Goal: Navigation & Orientation: Find specific page/section

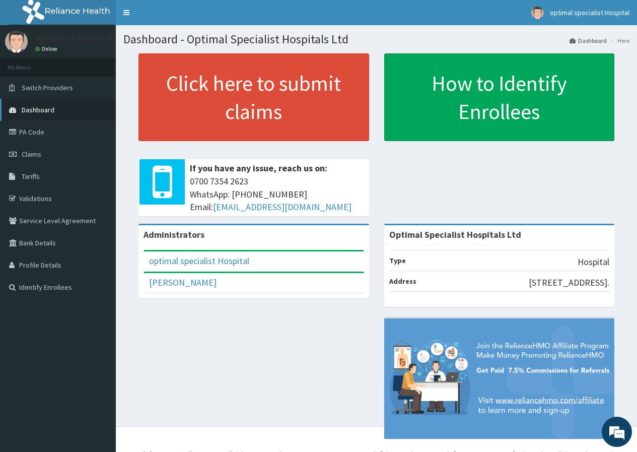
click at [47, 112] on span "Dashboard" at bounding box center [38, 109] width 33 height 9
click at [49, 128] on link "PA Code" at bounding box center [58, 132] width 116 height 22
